Goal: Use online tool/utility: Use online tool/utility

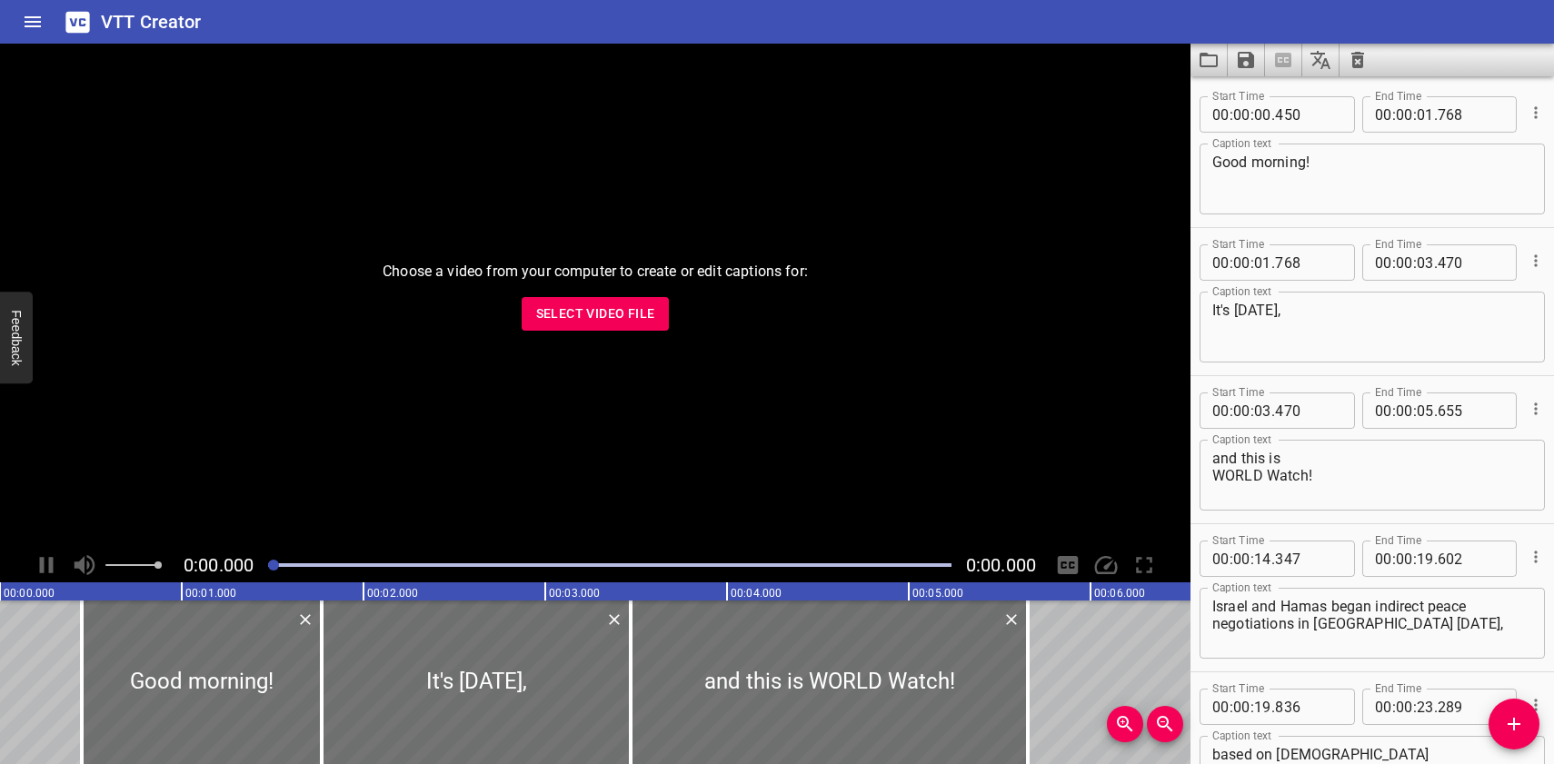
scroll to position [23701, 0]
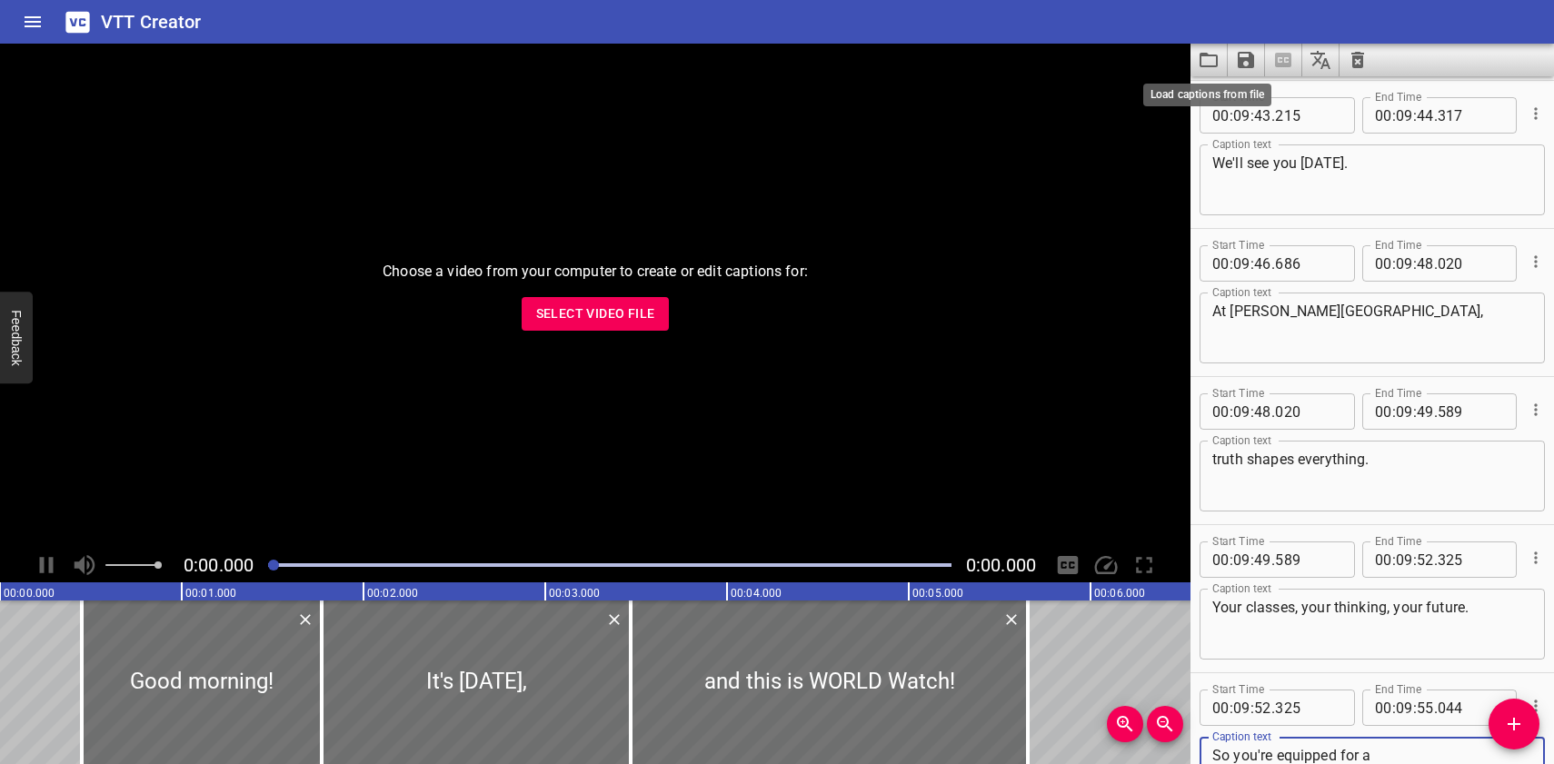
click at [1211, 59] on icon "Load captions from file" at bounding box center [1209, 60] width 22 height 22
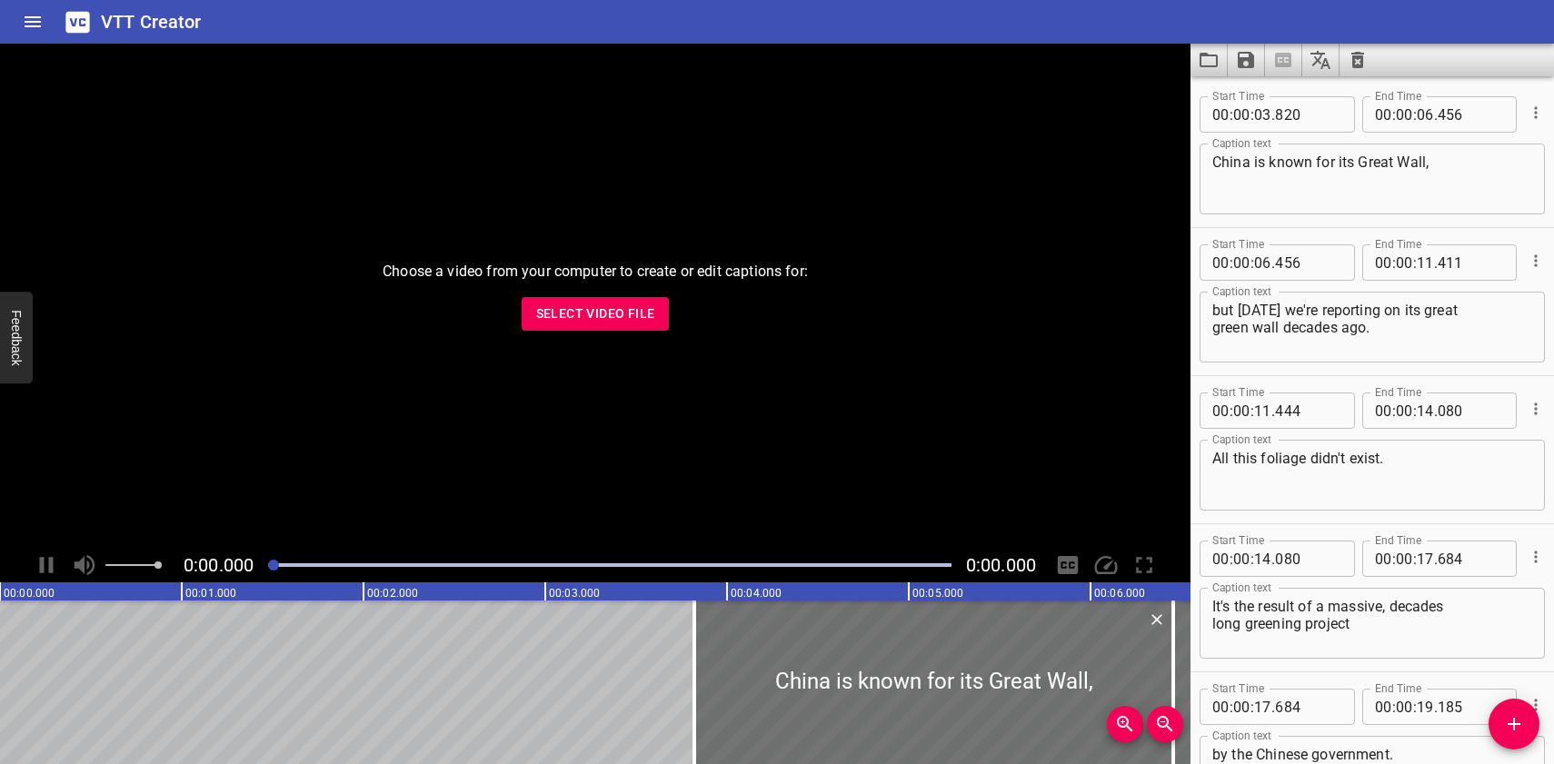
scroll to position [5184, 0]
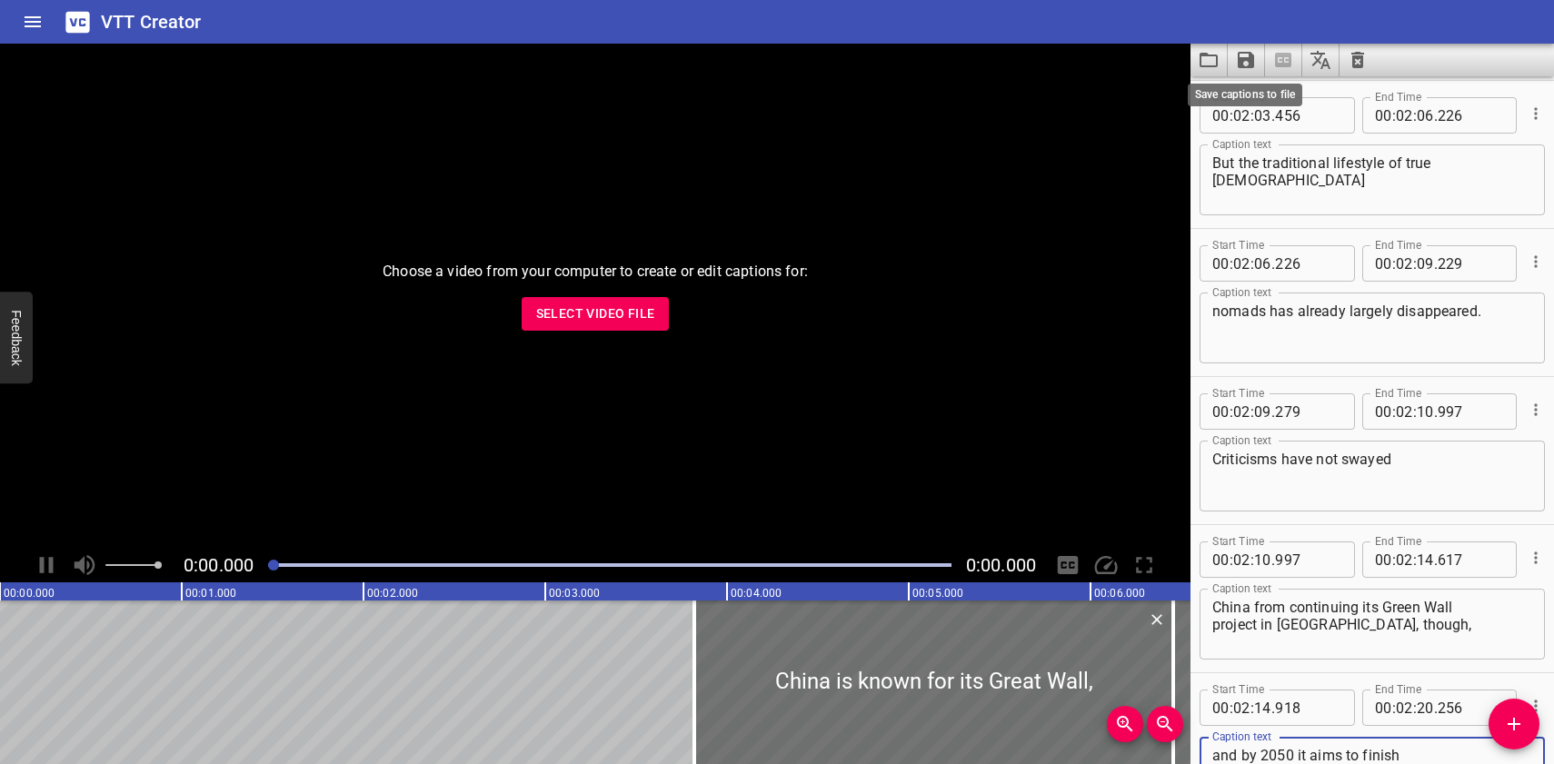
type textarea "and by 2050 it aims to finish planting another 70 million hectares."
click at [1253, 59] on icon "Save captions to file" at bounding box center [1246, 60] width 16 height 16
click at [1270, 98] on li "Save to VTT file" at bounding box center [1295, 100] width 134 height 33
click at [1208, 65] on icon "Load captions from file" at bounding box center [1209, 60] width 22 height 22
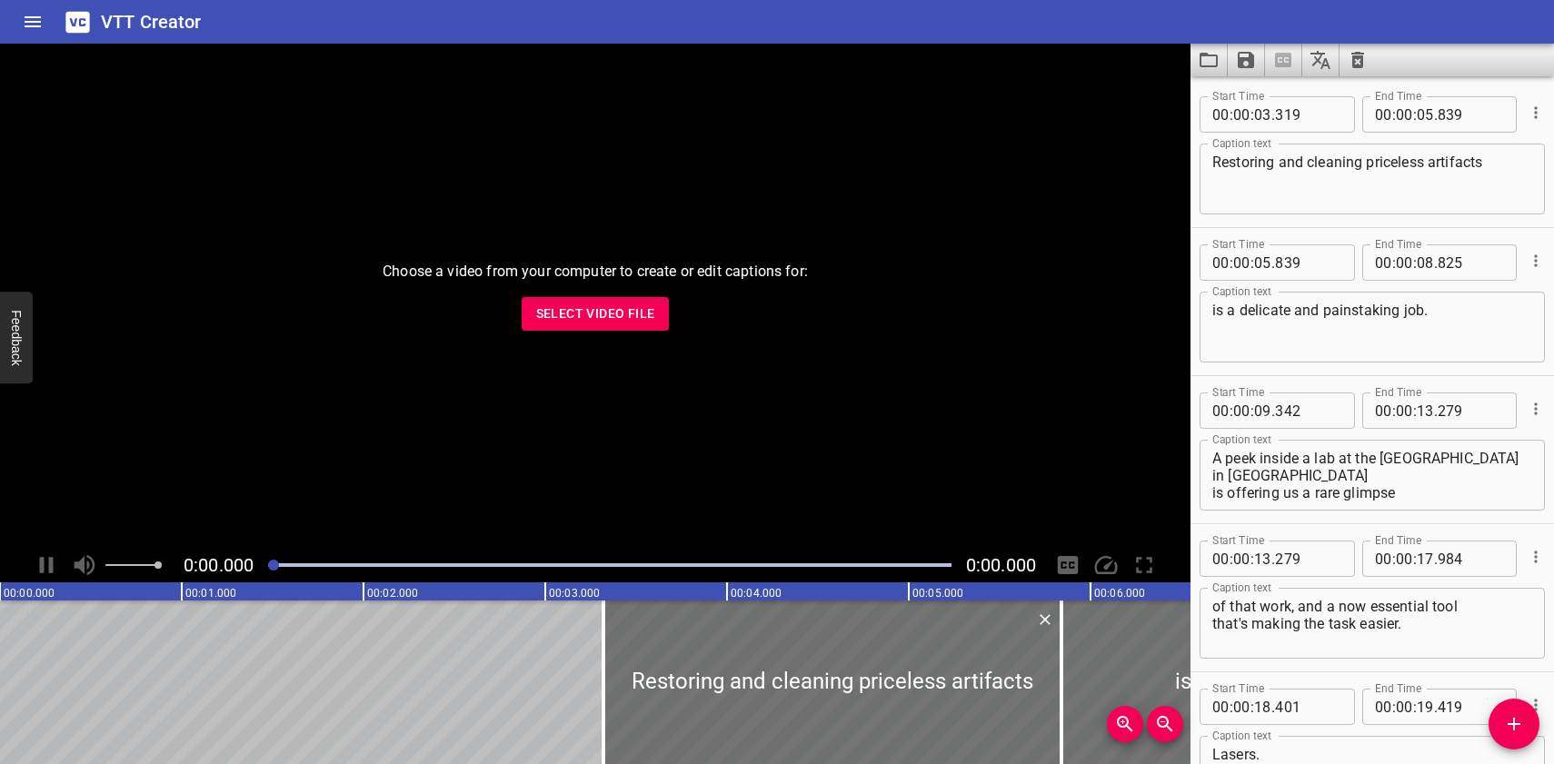
scroll to position [3999, 0]
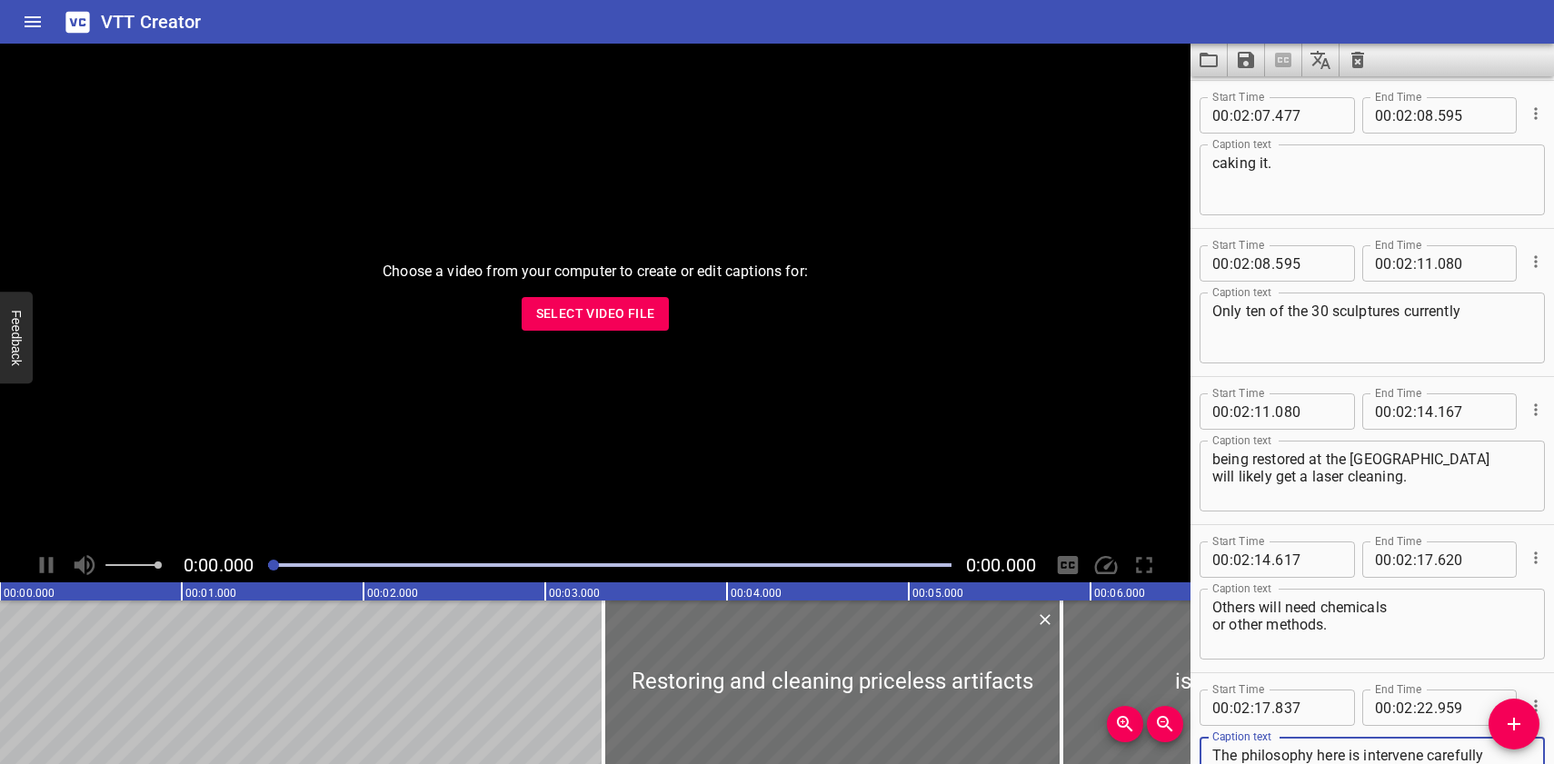
type textarea "The philosophy here is intervene carefully and always respect the original art."
click at [1234, 56] on button "Save captions to file" at bounding box center [1246, 60] width 37 height 33
click at [1256, 99] on li "Save to VTT file" at bounding box center [1295, 100] width 134 height 33
click at [1209, 59] on icon "Load captions from file" at bounding box center [1209, 60] width 22 height 22
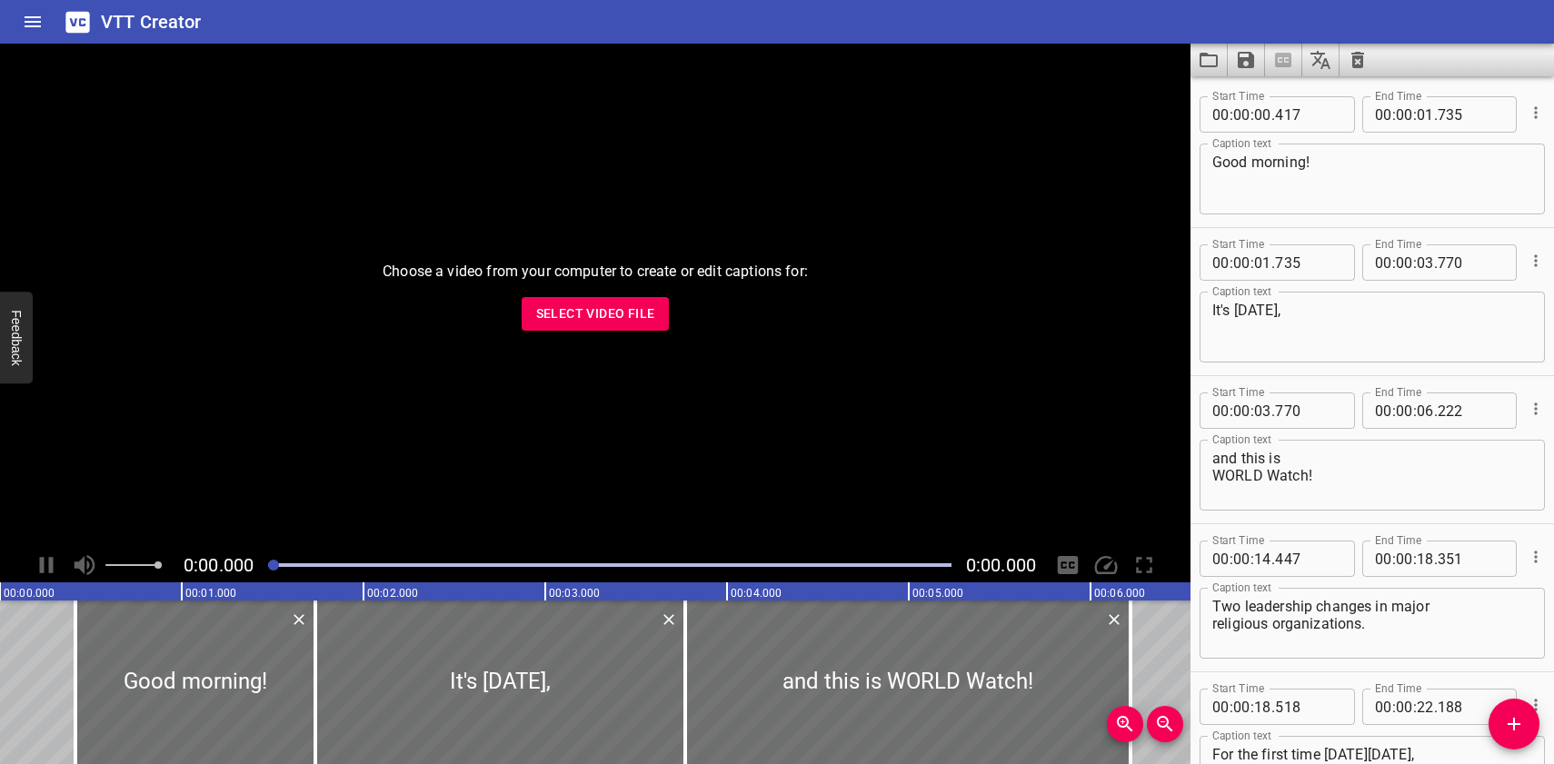
scroll to position [21776, 0]
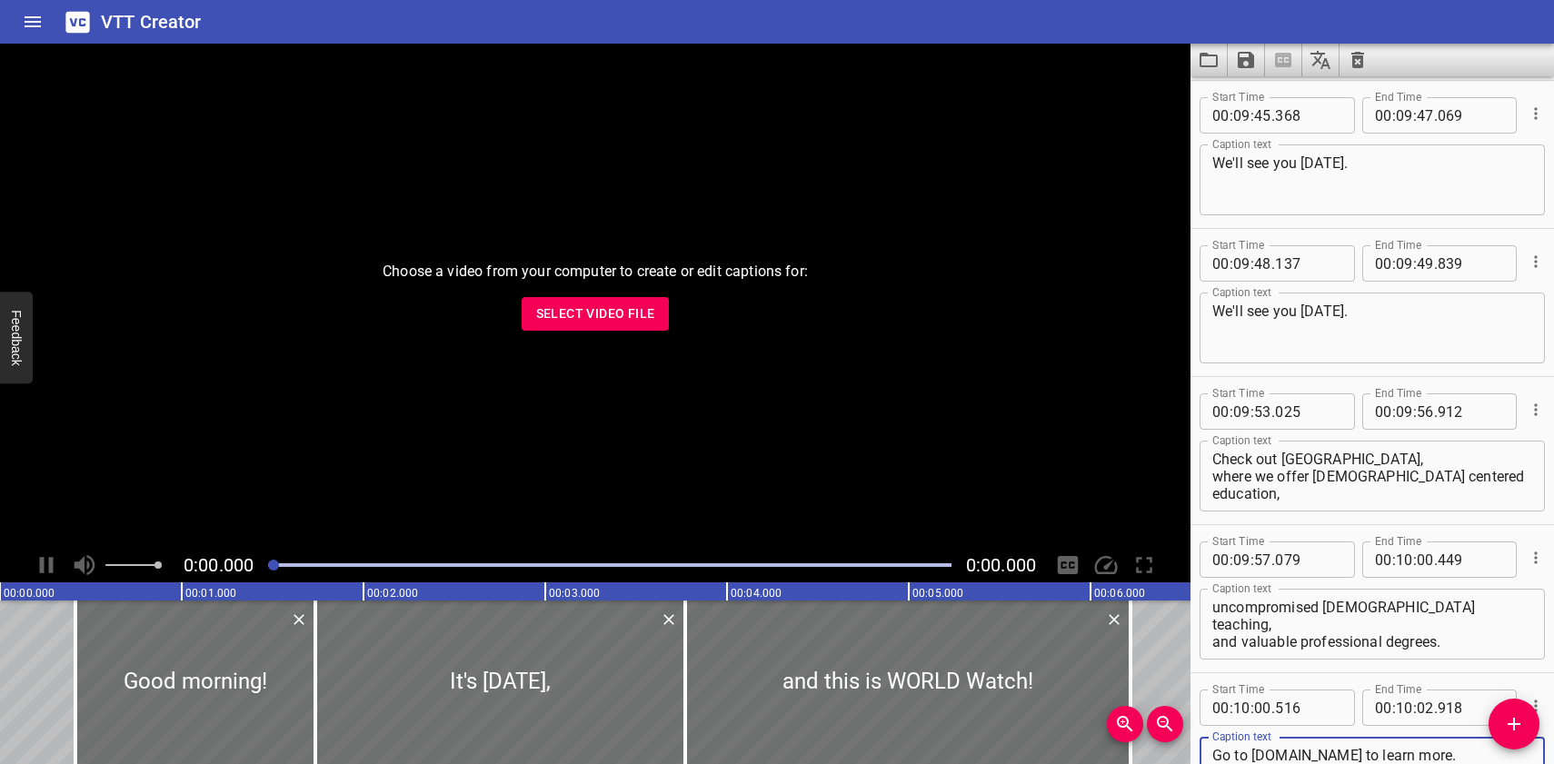
type textarea "Go to [DOMAIN_NAME] to learn more."
click at [1245, 56] on icon "Save captions to file" at bounding box center [1246, 60] width 22 height 22
click at [1261, 94] on li "Save to VTT file" at bounding box center [1295, 100] width 134 height 33
click at [1212, 62] on icon "Load captions from file" at bounding box center [1209, 60] width 22 height 22
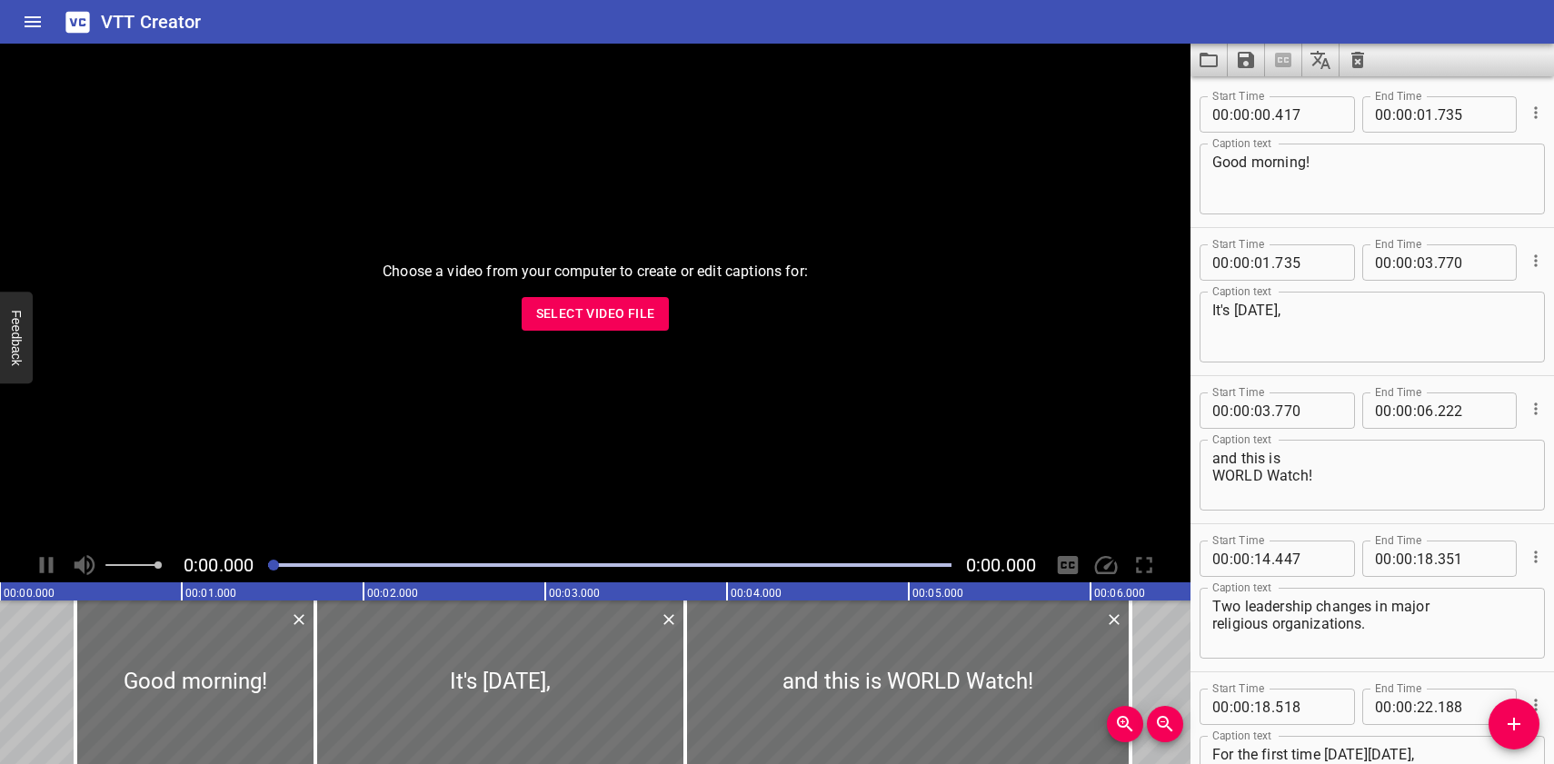
scroll to position [21479, 0]
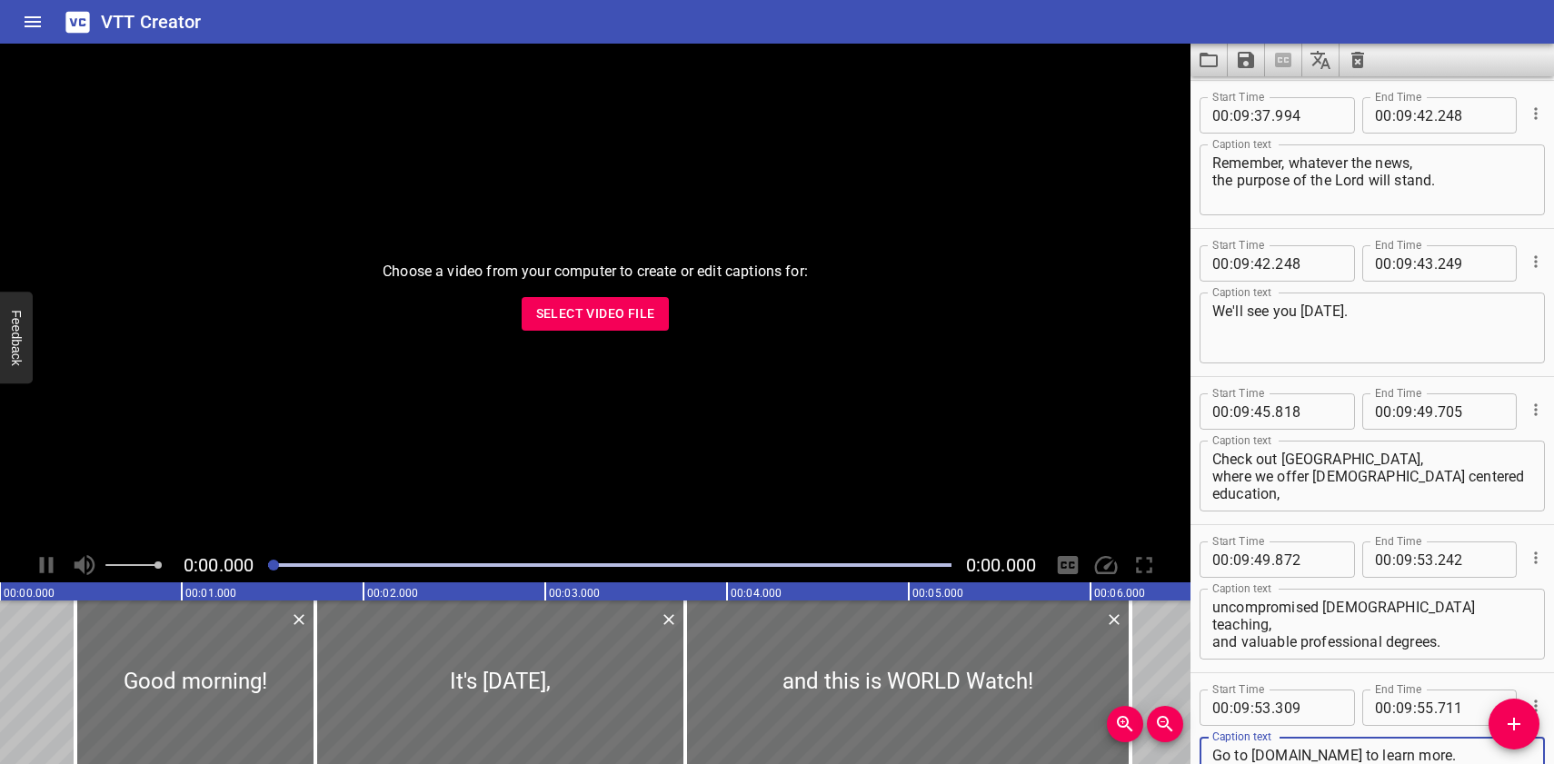
type textarea "Go to [DOMAIN_NAME] to learn more."
click at [1249, 62] on icon "Save captions to file" at bounding box center [1246, 60] width 16 height 16
click at [1256, 95] on li "Save to VTT file" at bounding box center [1295, 100] width 134 height 33
